Goal: Task Accomplishment & Management: Manage account settings

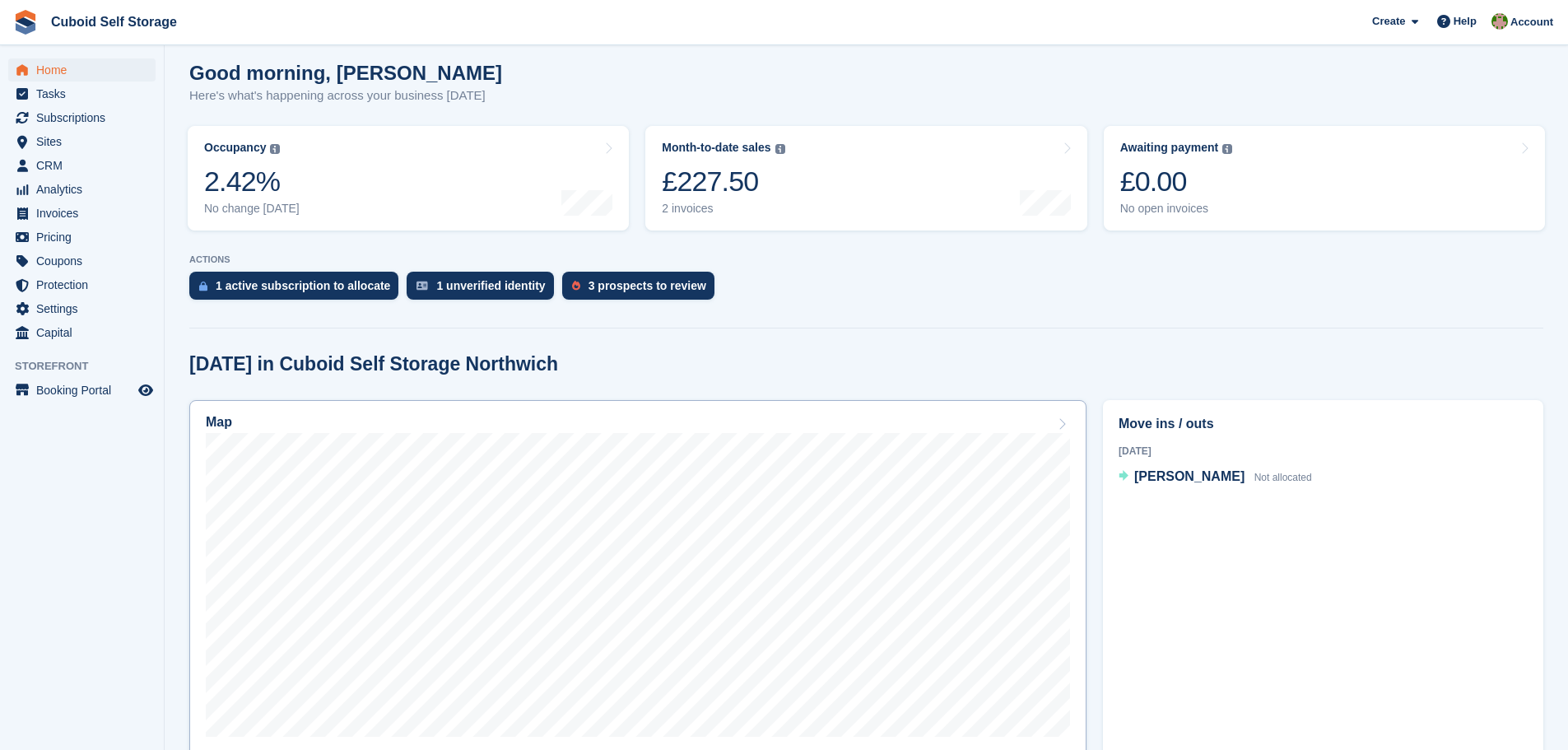
scroll to position [247, 0]
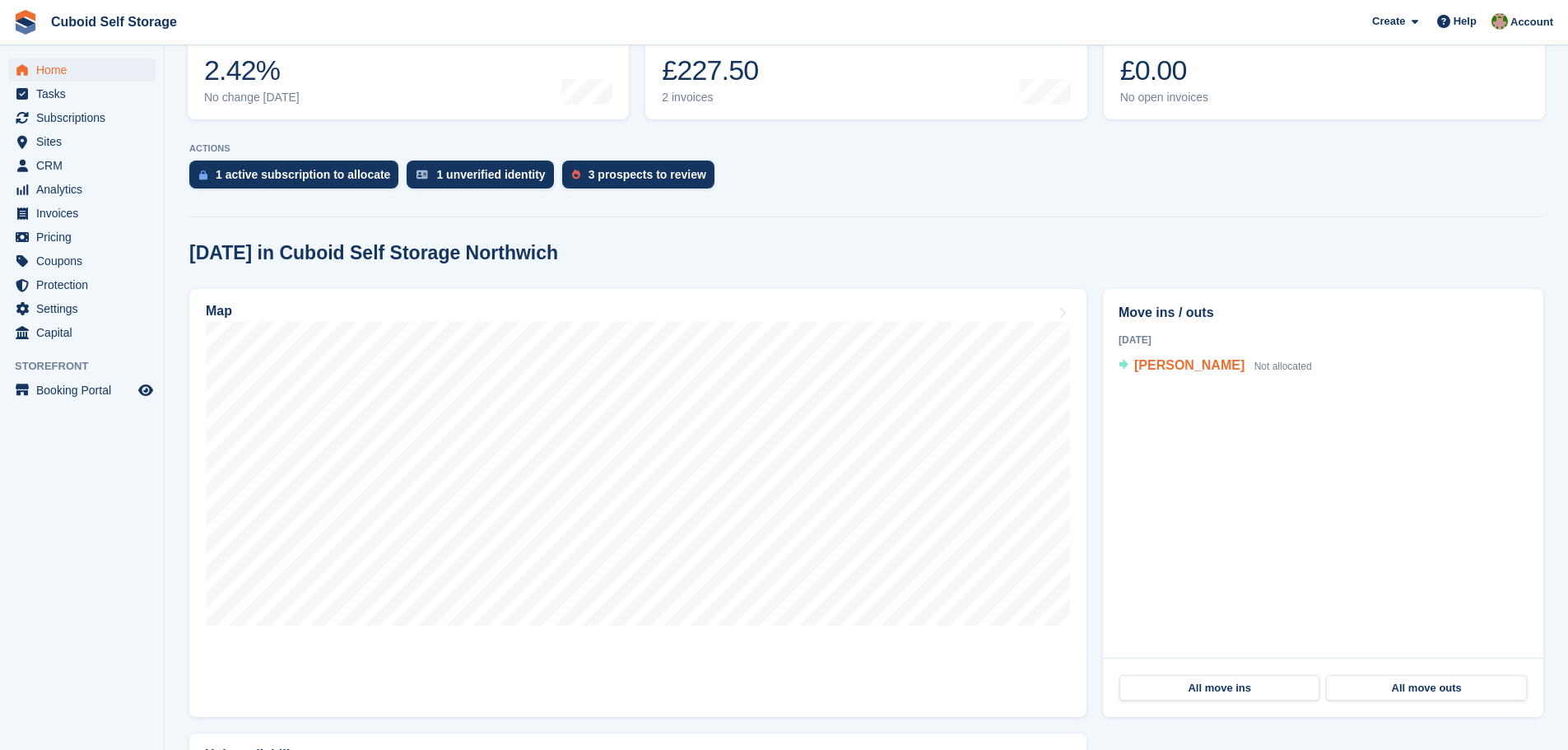
click at [1182, 366] on span "Danny Large" at bounding box center [1189, 365] width 110 height 14
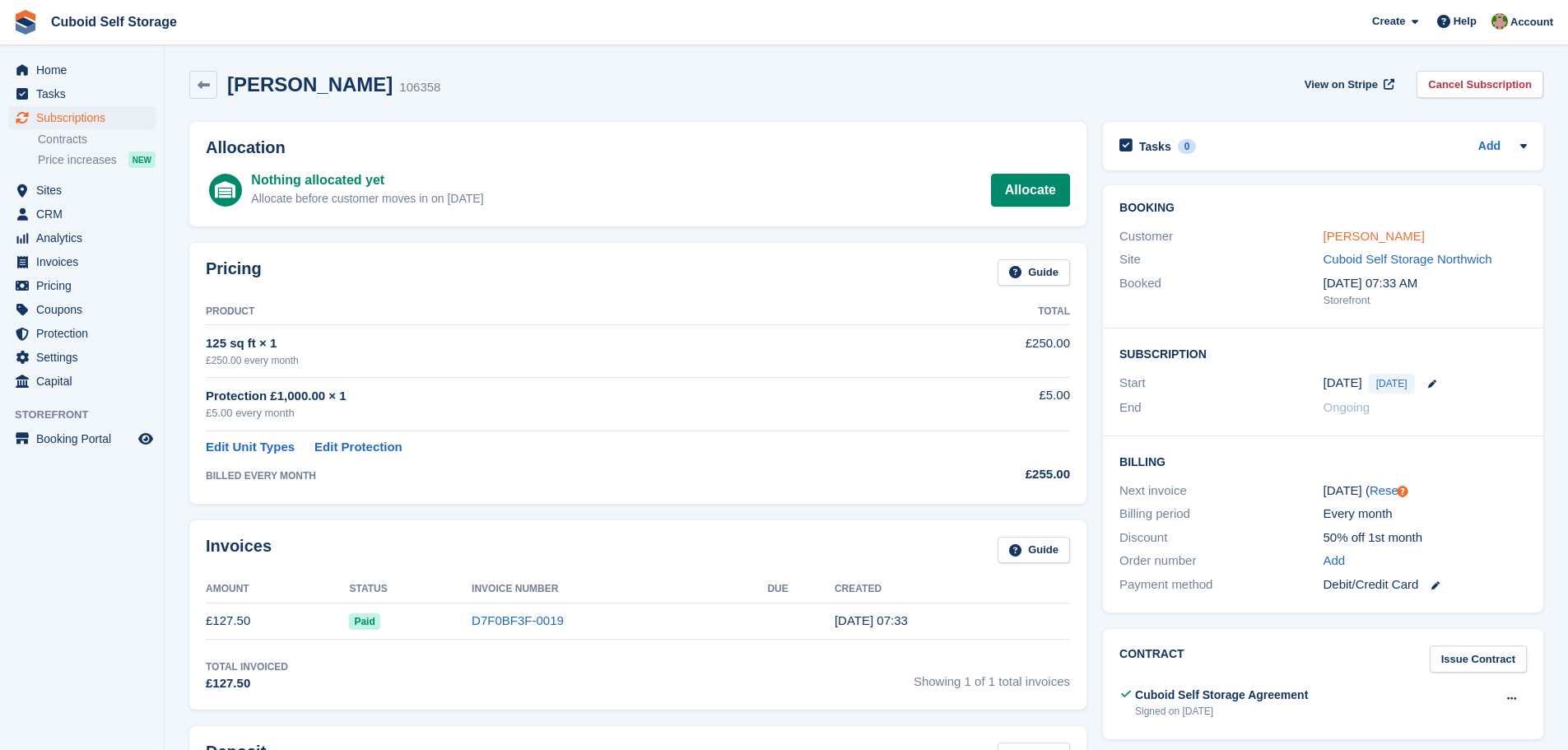
click at [1353, 242] on link "[PERSON_NAME]" at bounding box center [1374, 236] width 101 height 14
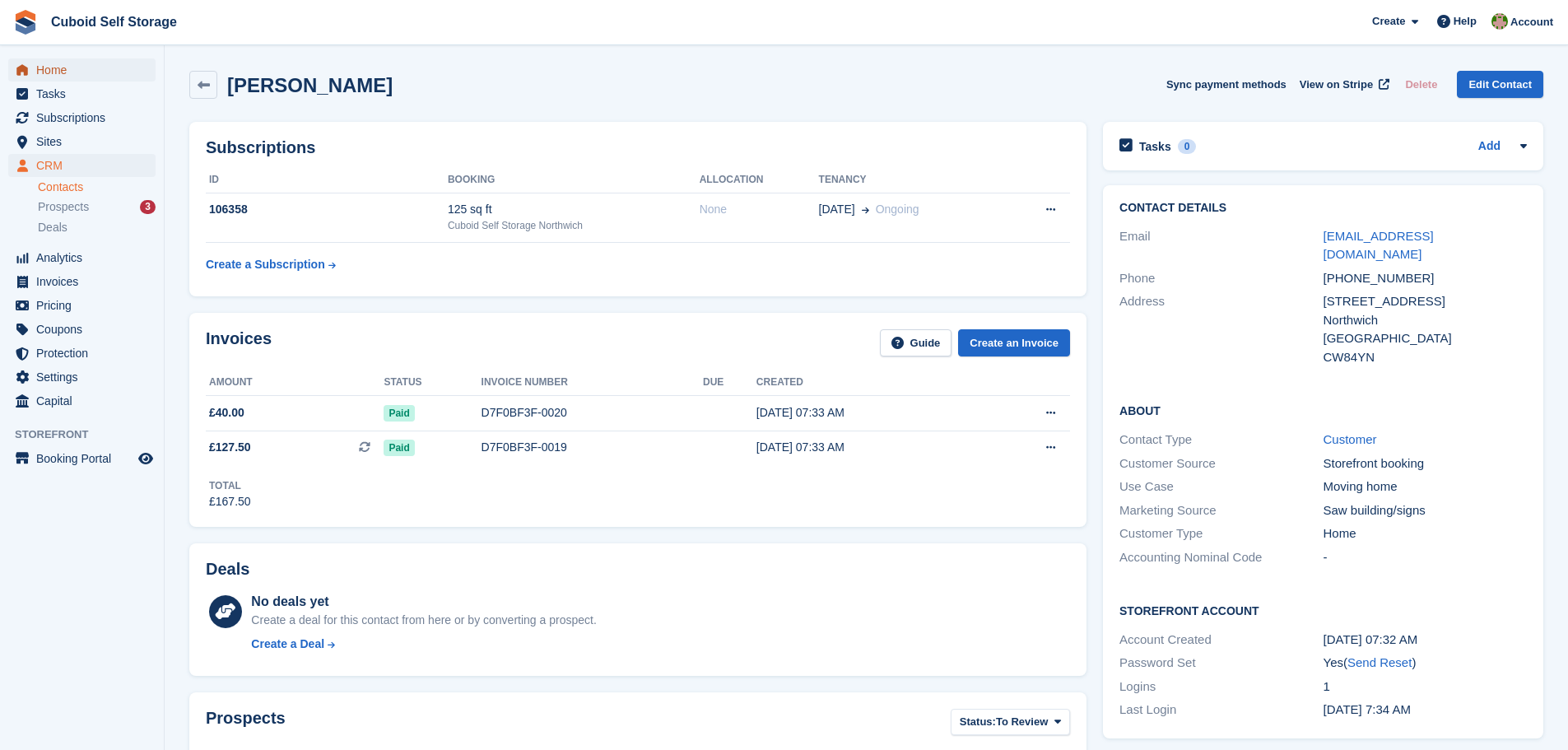
click at [61, 72] on span "Home" at bounding box center [86, 70] width 99 height 23
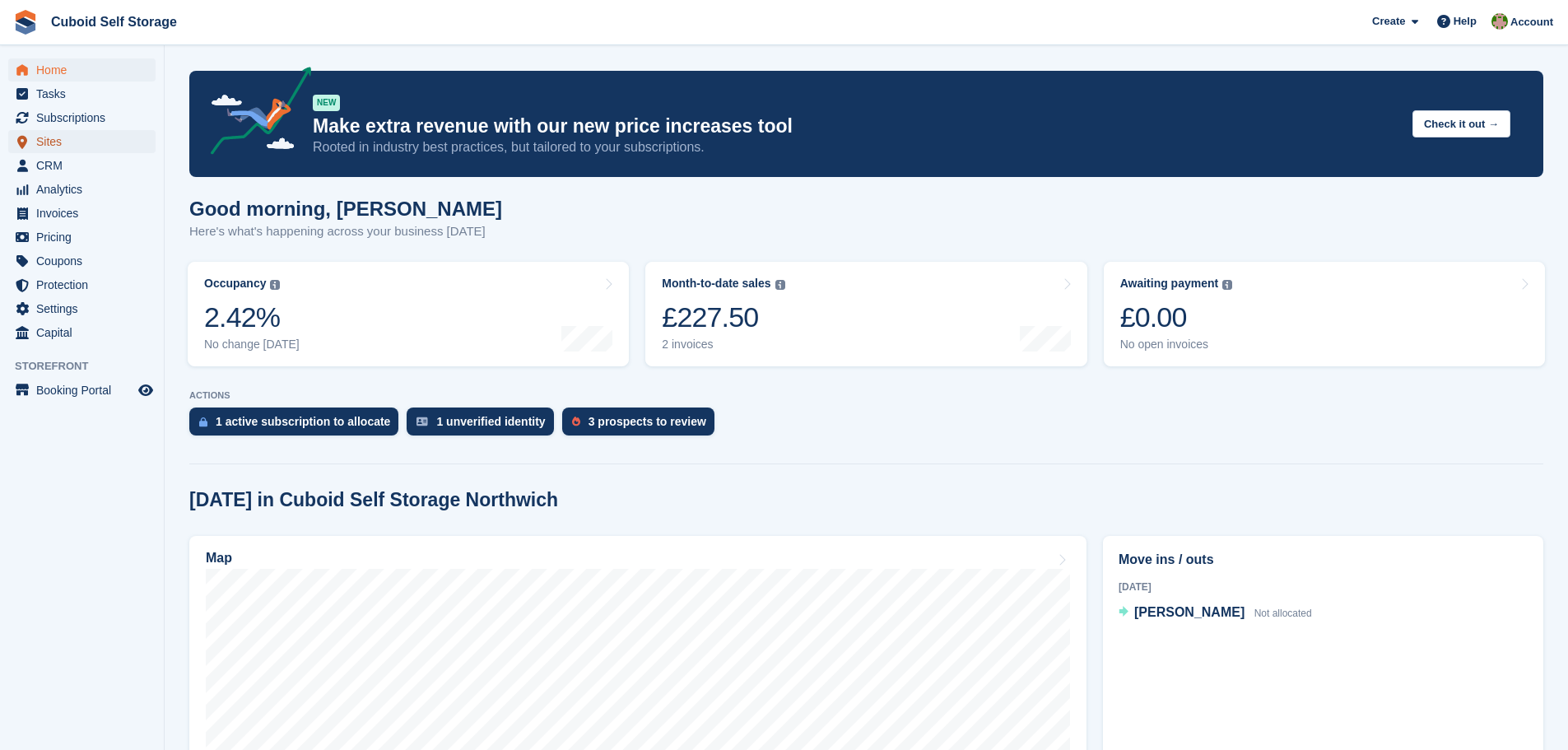
click at [69, 145] on span "Sites" at bounding box center [86, 142] width 99 height 23
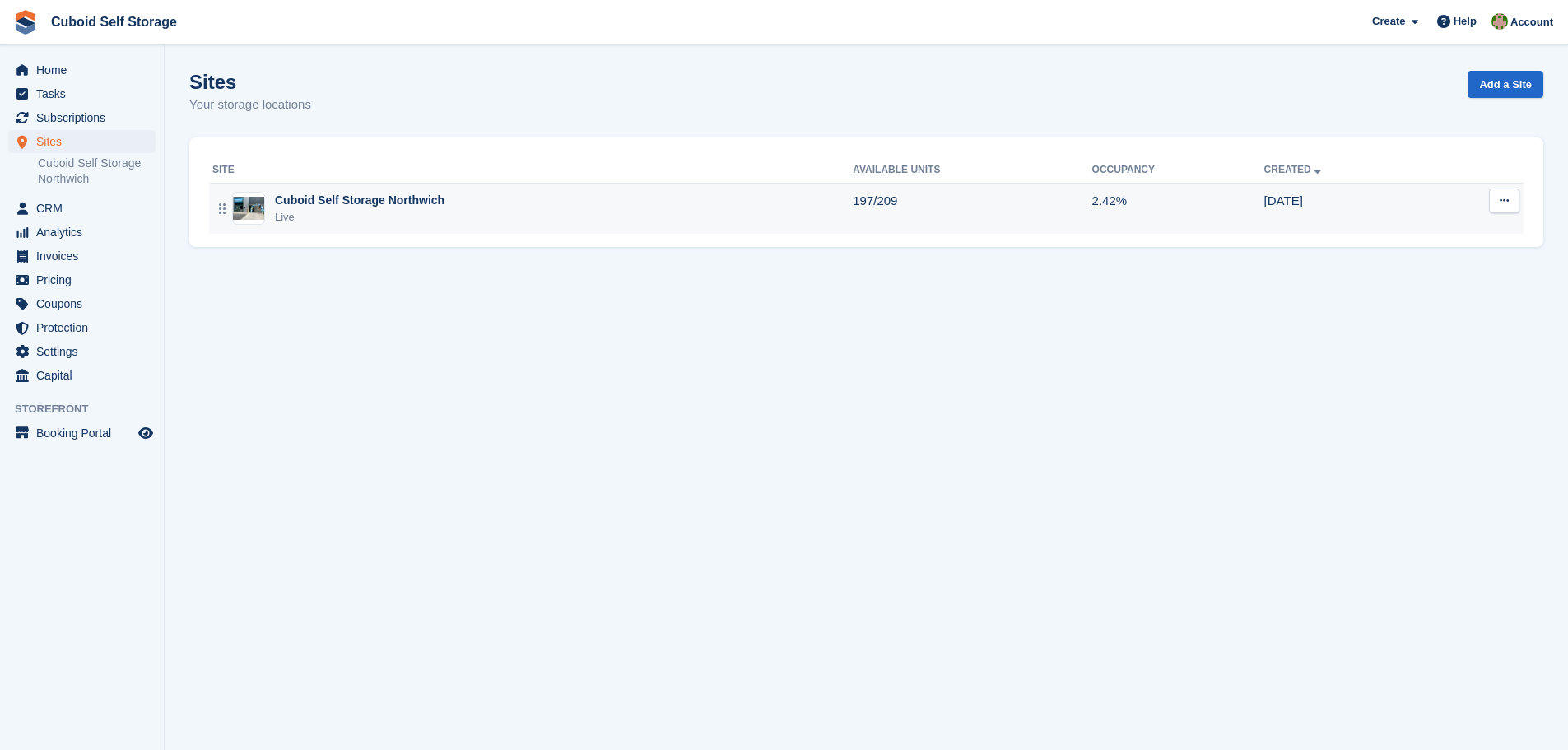
click at [618, 204] on div "Cuboid Self Storage Northwich Live" at bounding box center [533, 208] width 640 height 33
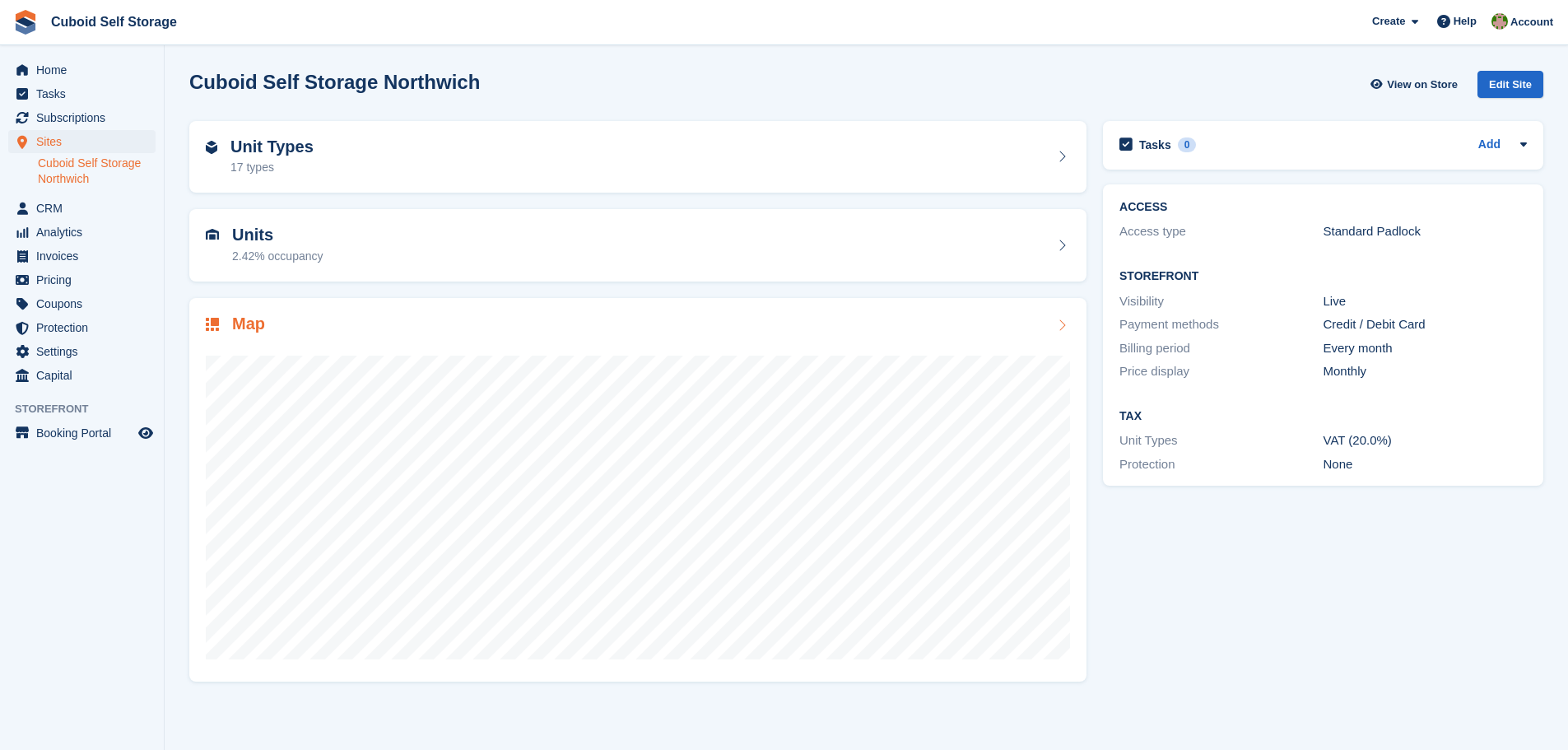
click at [487, 344] on div at bounding box center [637, 500] width 865 height 329
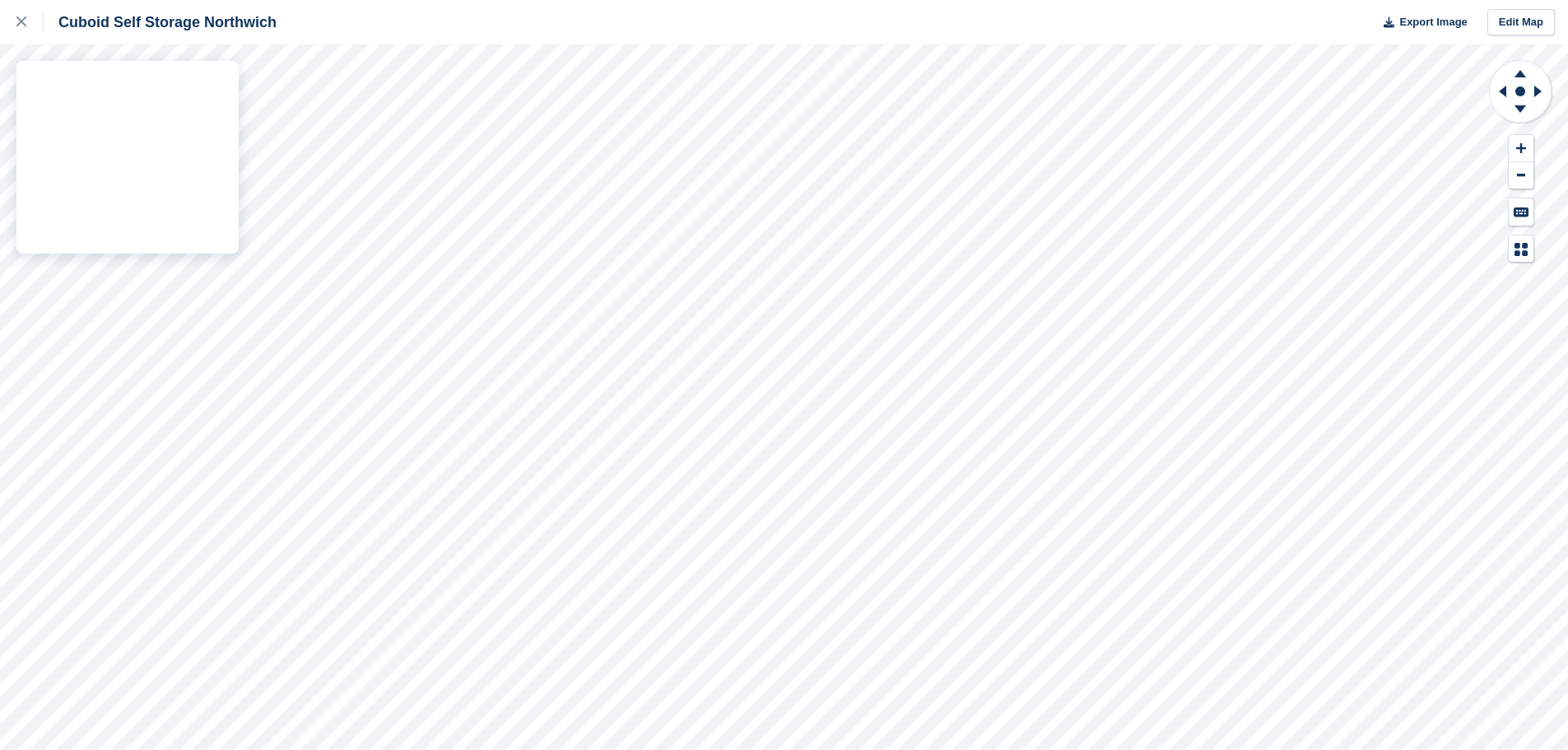
click at [157, 230] on div "Cuboid Self Storage Northwich Export Image Edit Map" at bounding box center [784, 375] width 1568 height 750
click at [81, 185] on div "Cuboid Self Storage Northwich Export Image Edit Map" at bounding box center [784, 375] width 1568 height 750
click at [21, 23] on icon at bounding box center [21, 21] width 10 height 10
click at [7, 22] on link at bounding box center [22, 22] width 43 height 44
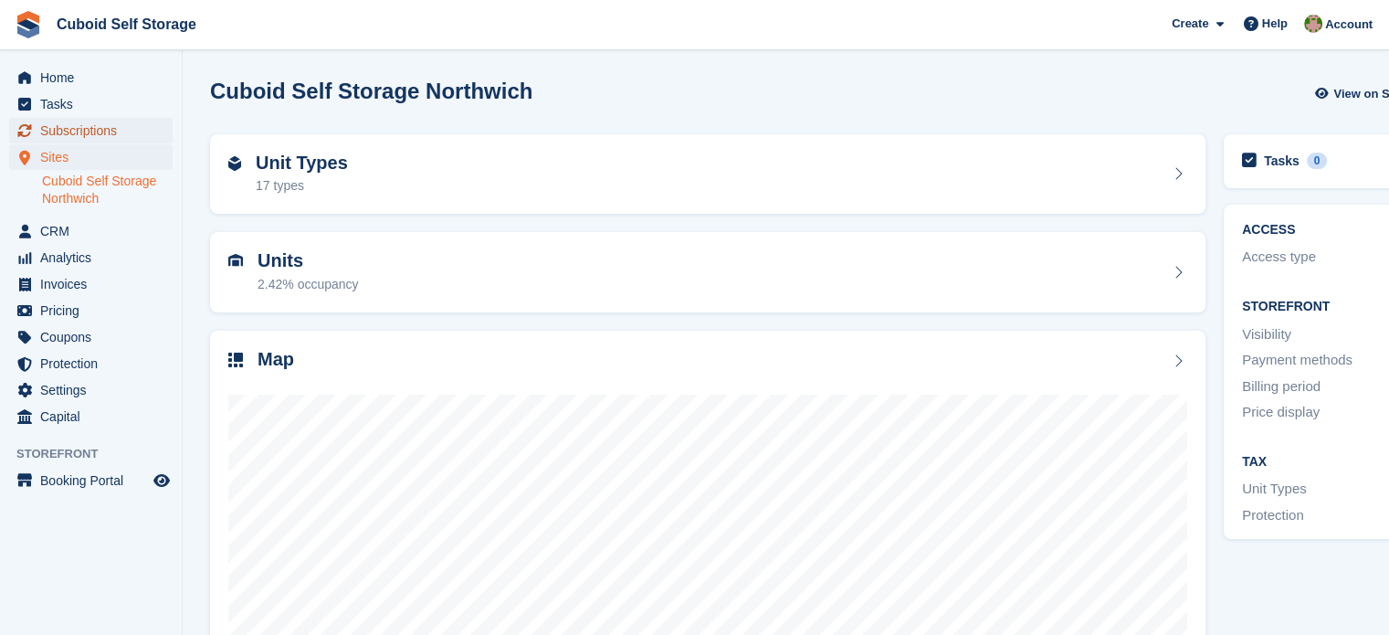
click at [72, 130] on span "Subscriptions" at bounding box center [95, 131] width 110 height 26
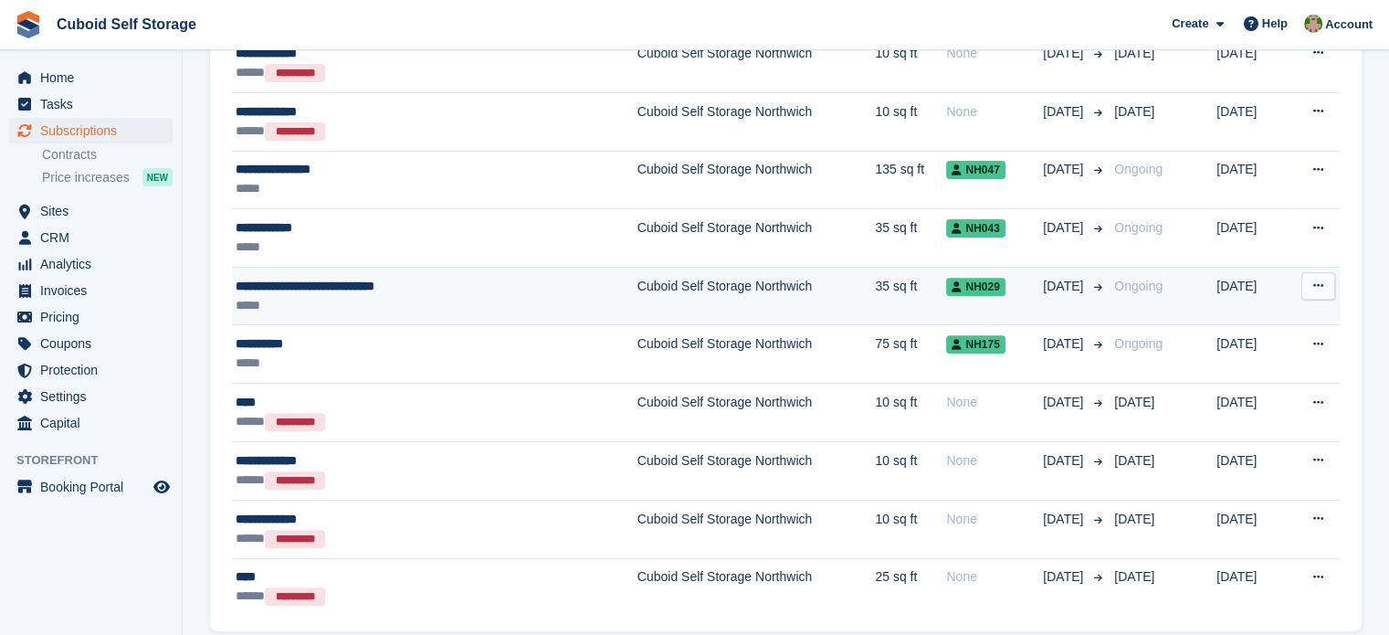
scroll to position [639, 0]
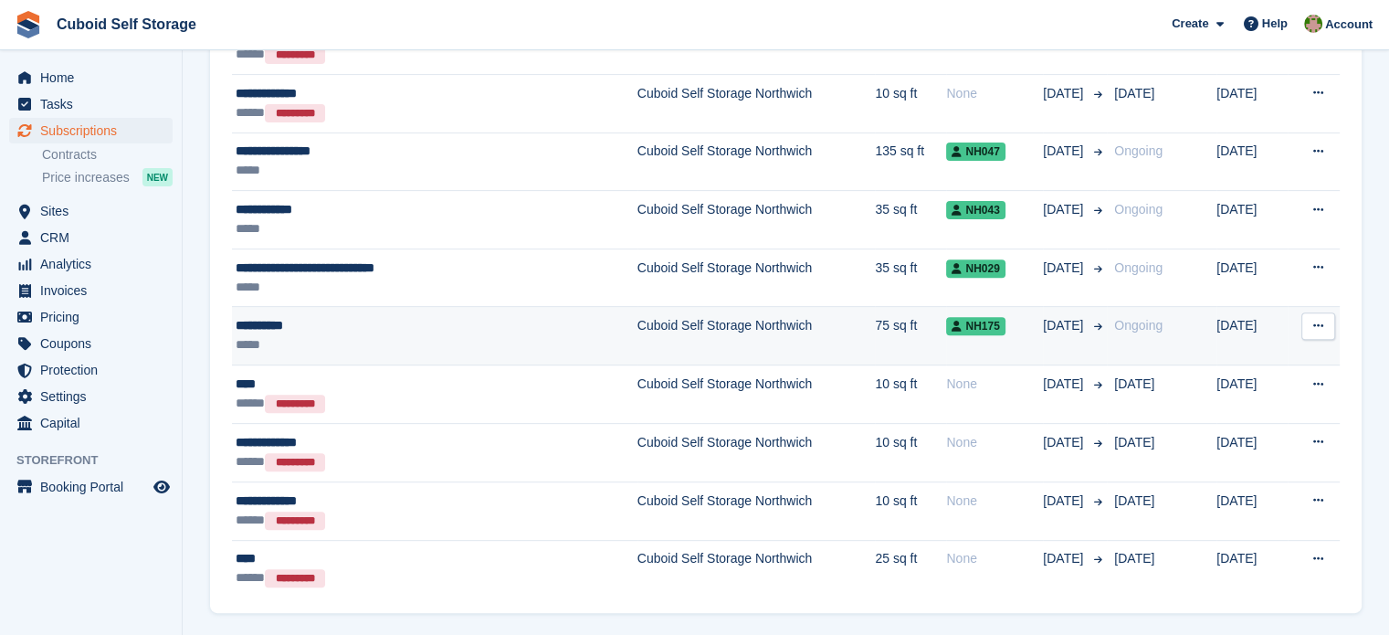
click at [1324, 320] on button at bounding box center [1318, 325] width 34 height 27
click at [1231, 357] on p "View customer" at bounding box center [1247, 362] width 159 height 24
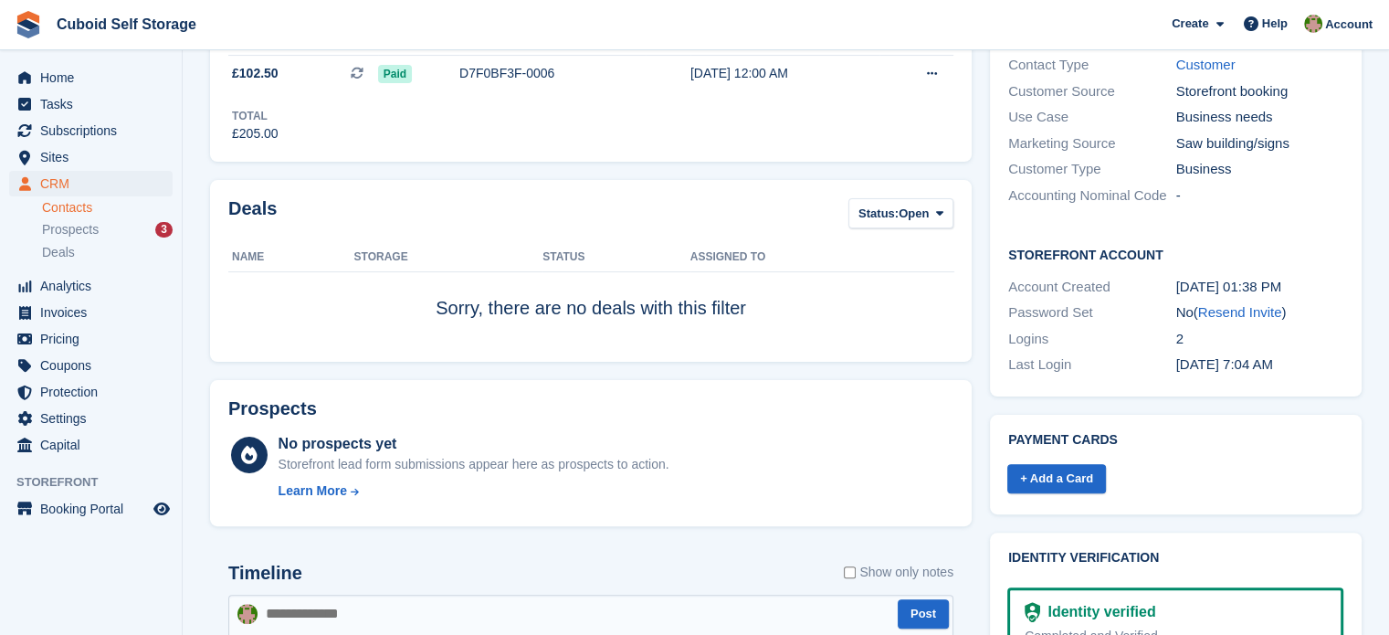
scroll to position [420, 0]
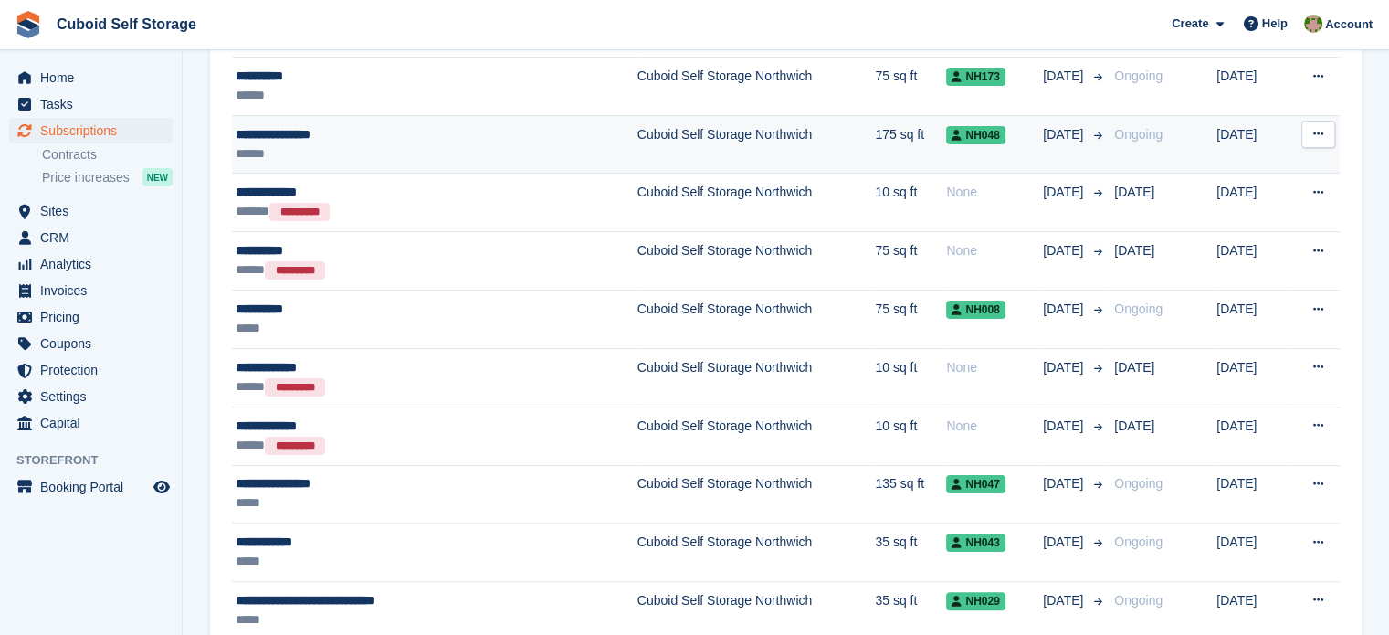
scroll to position [457, 0]
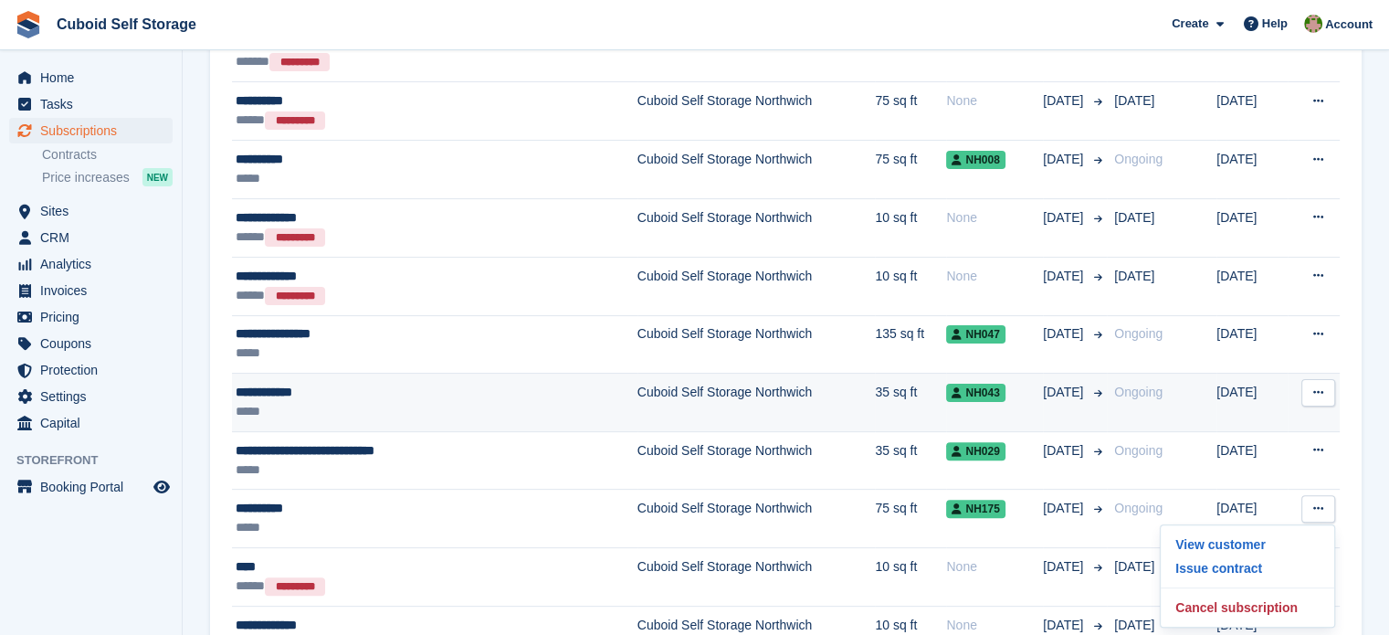
click at [1323, 388] on button at bounding box center [1318, 392] width 34 height 27
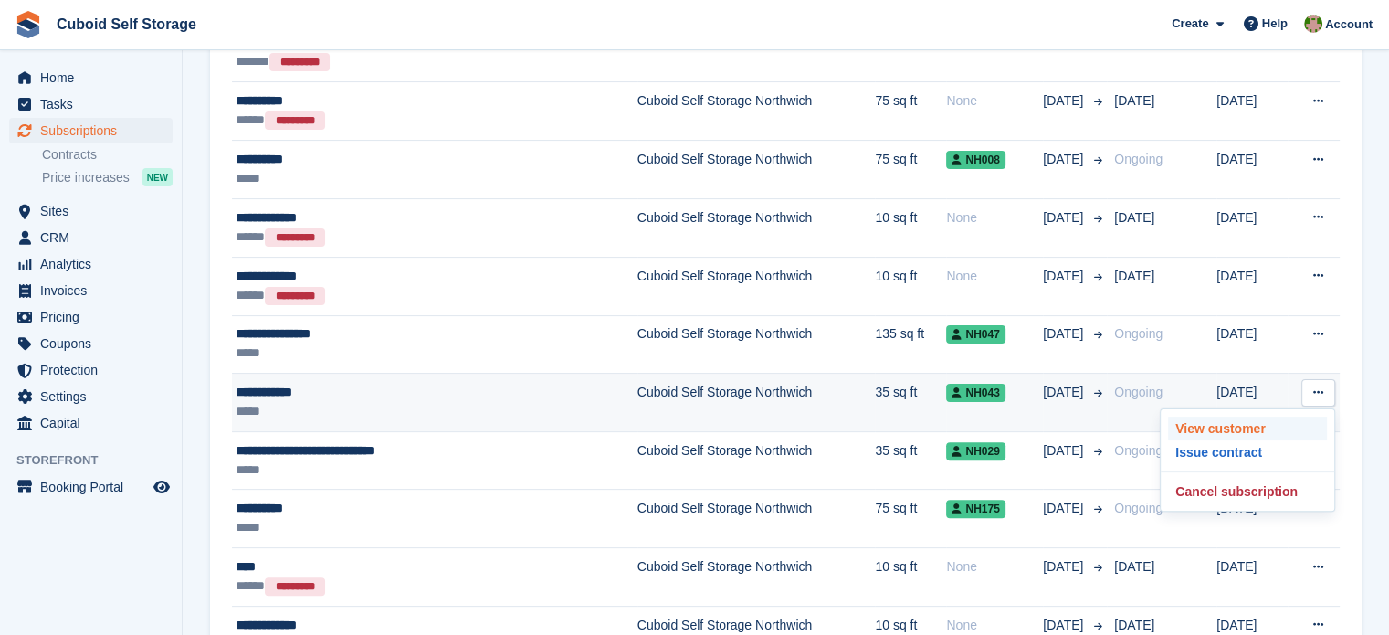
click at [1253, 423] on p "View customer" at bounding box center [1247, 428] width 159 height 24
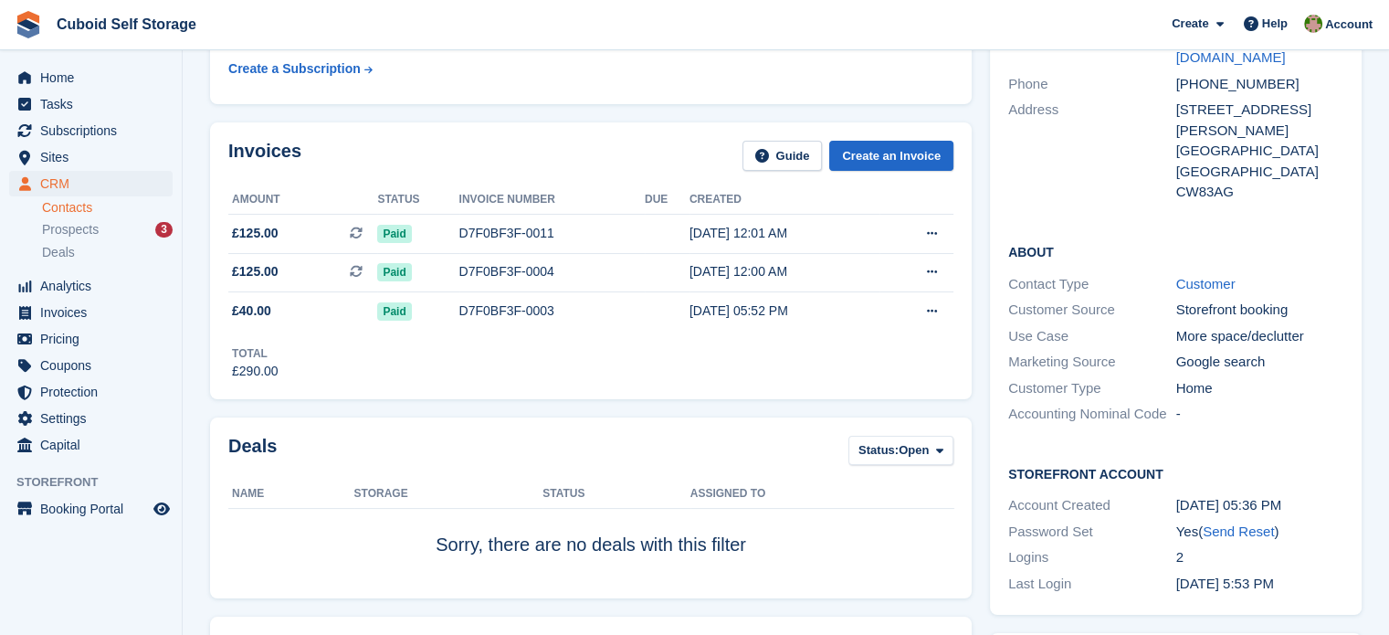
scroll to position [183, 0]
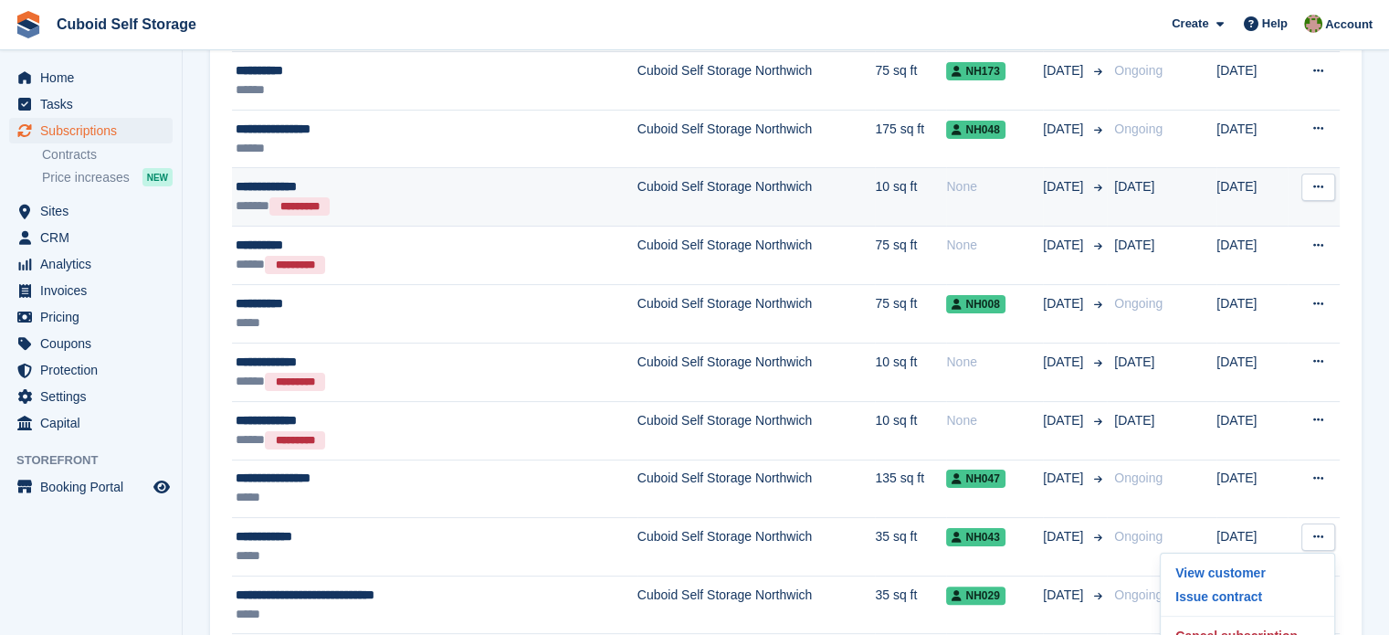
scroll to position [183, 0]
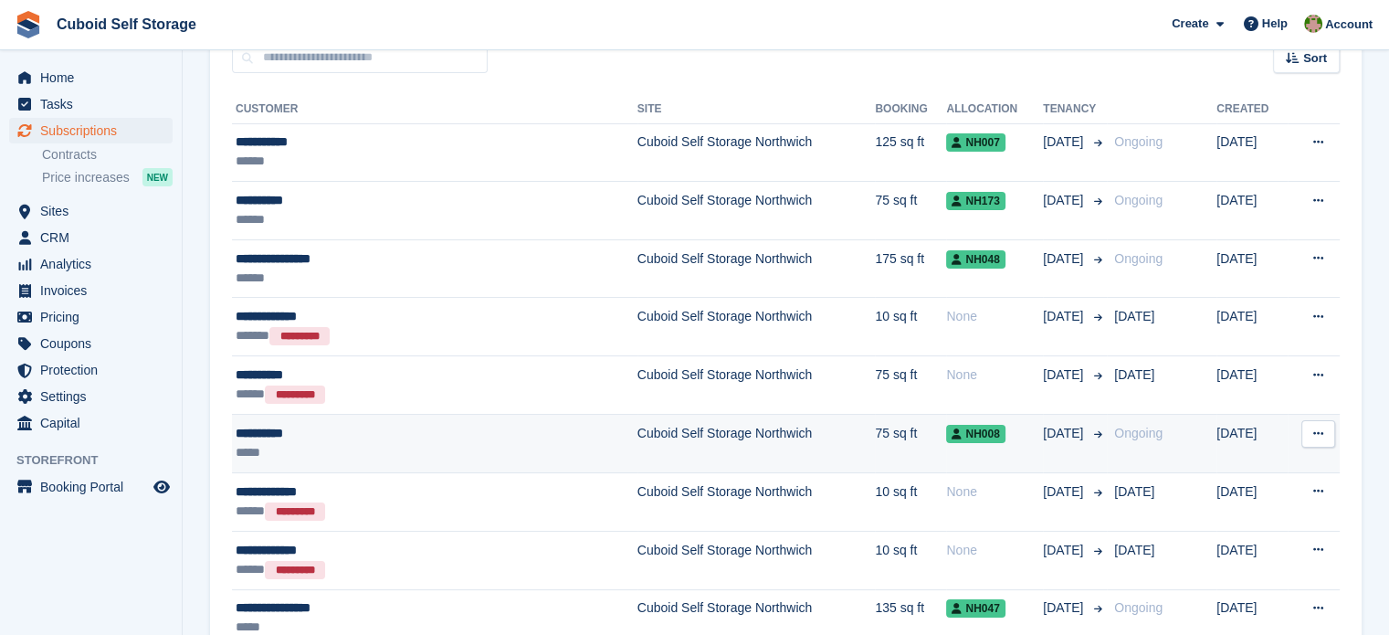
click at [1314, 430] on icon at bounding box center [1318, 433] width 10 height 12
click at [1230, 467] on p "View customer" at bounding box center [1247, 469] width 159 height 24
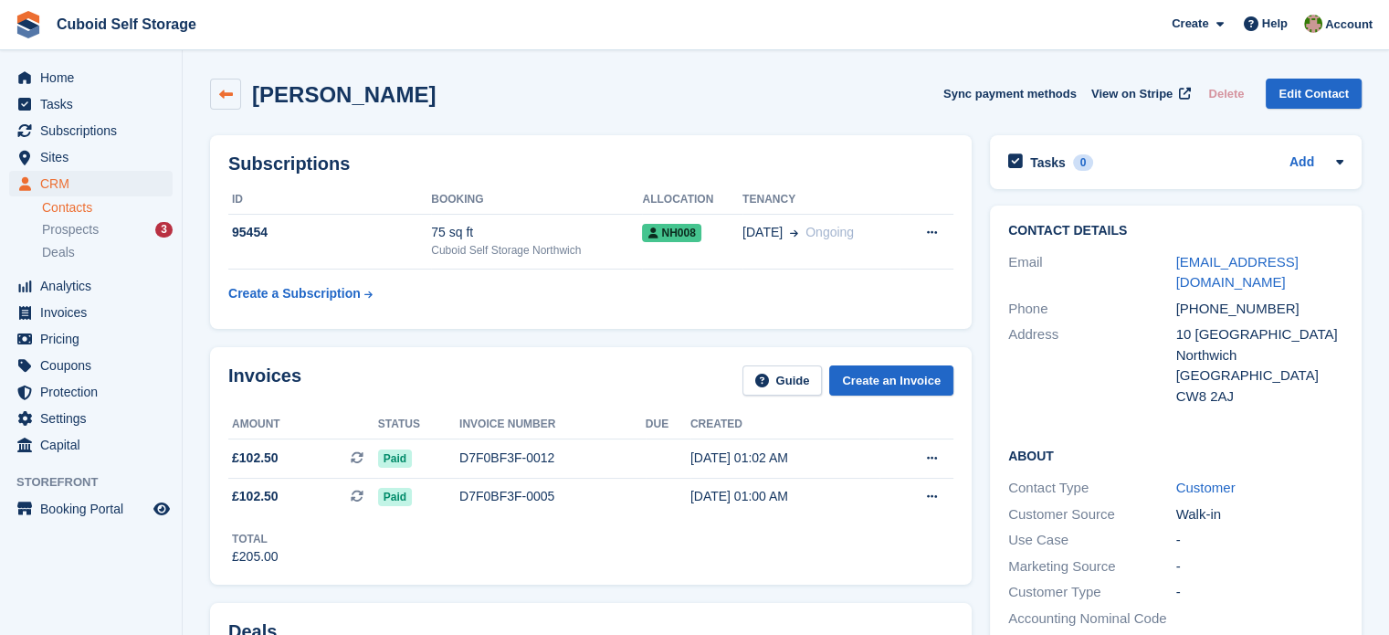
click at [232, 90] on icon at bounding box center [226, 95] width 14 height 14
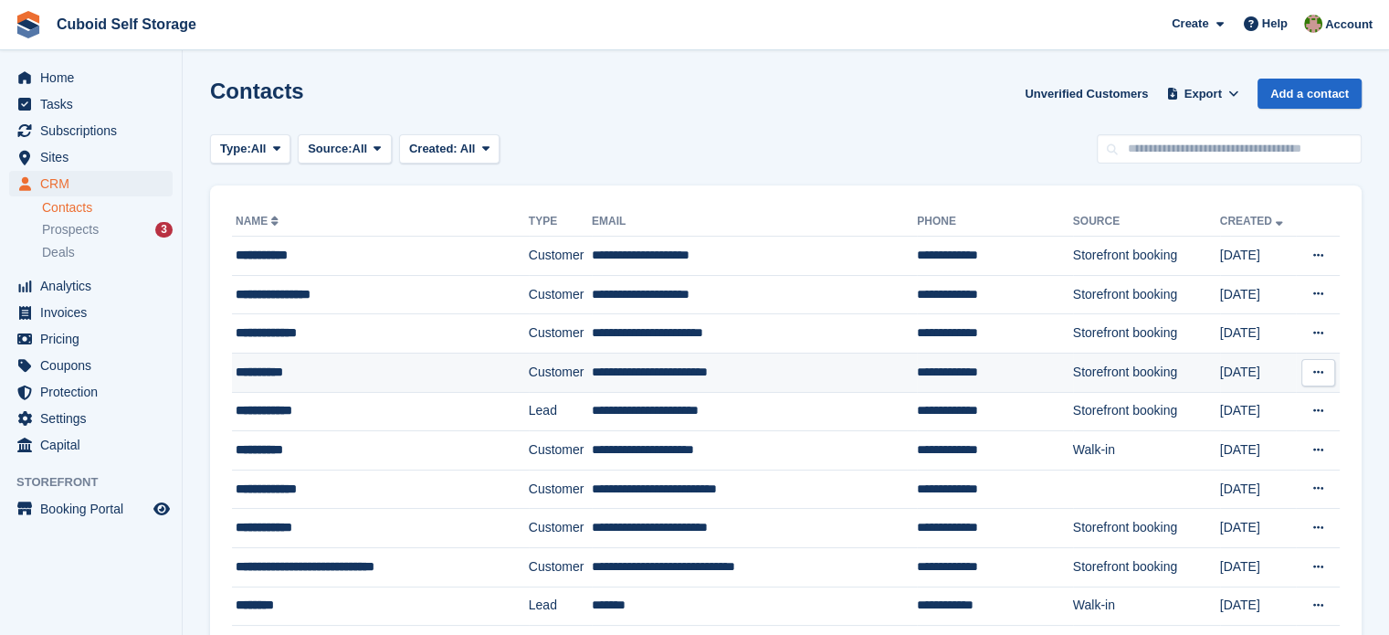
click at [1318, 371] on icon at bounding box center [1318, 372] width 10 height 12
click at [1234, 402] on p "Edit contact" at bounding box center [1247, 408] width 159 height 24
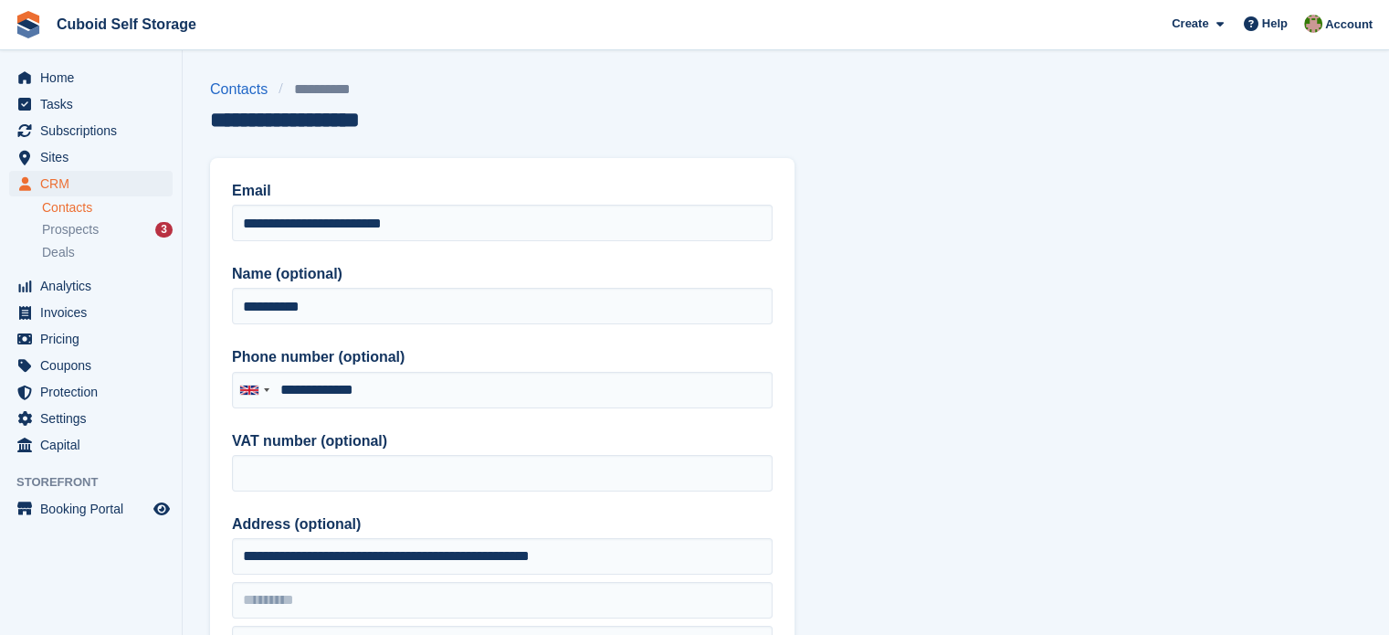
type input "**********"
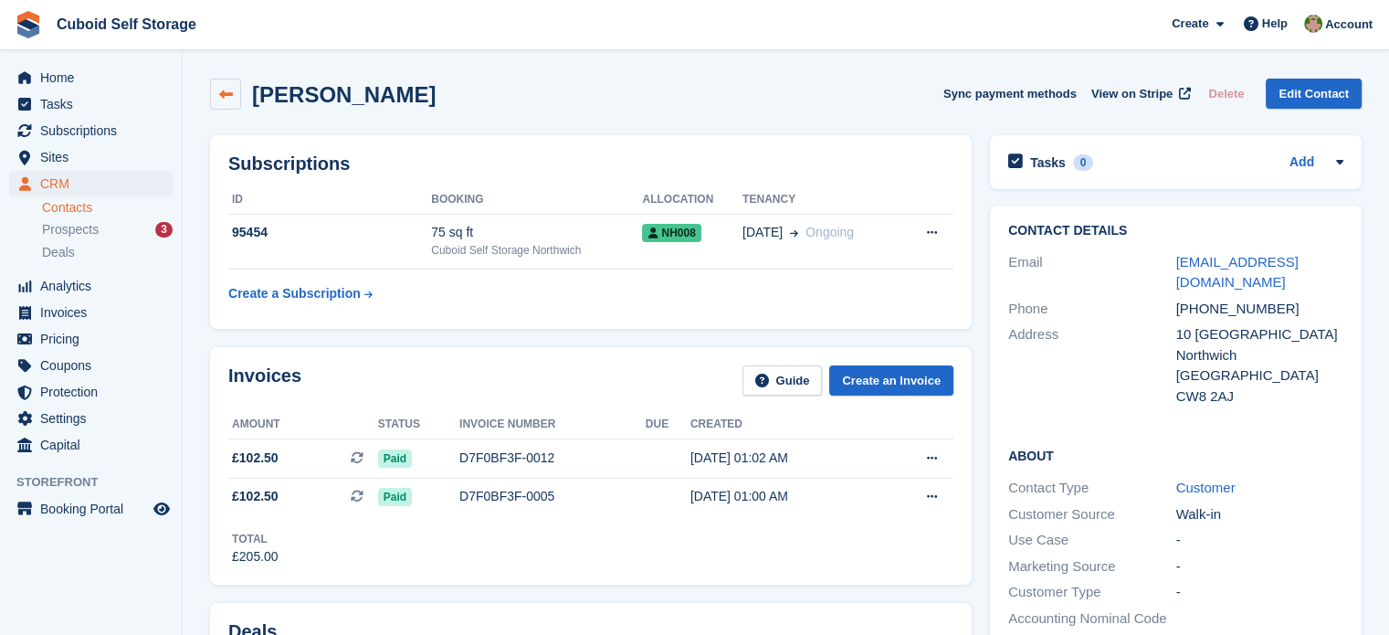
click at [221, 83] on link at bounding box center [225, 94] width 31 height 31
